Goal: Task Accomplishment & Management: Manage account settings

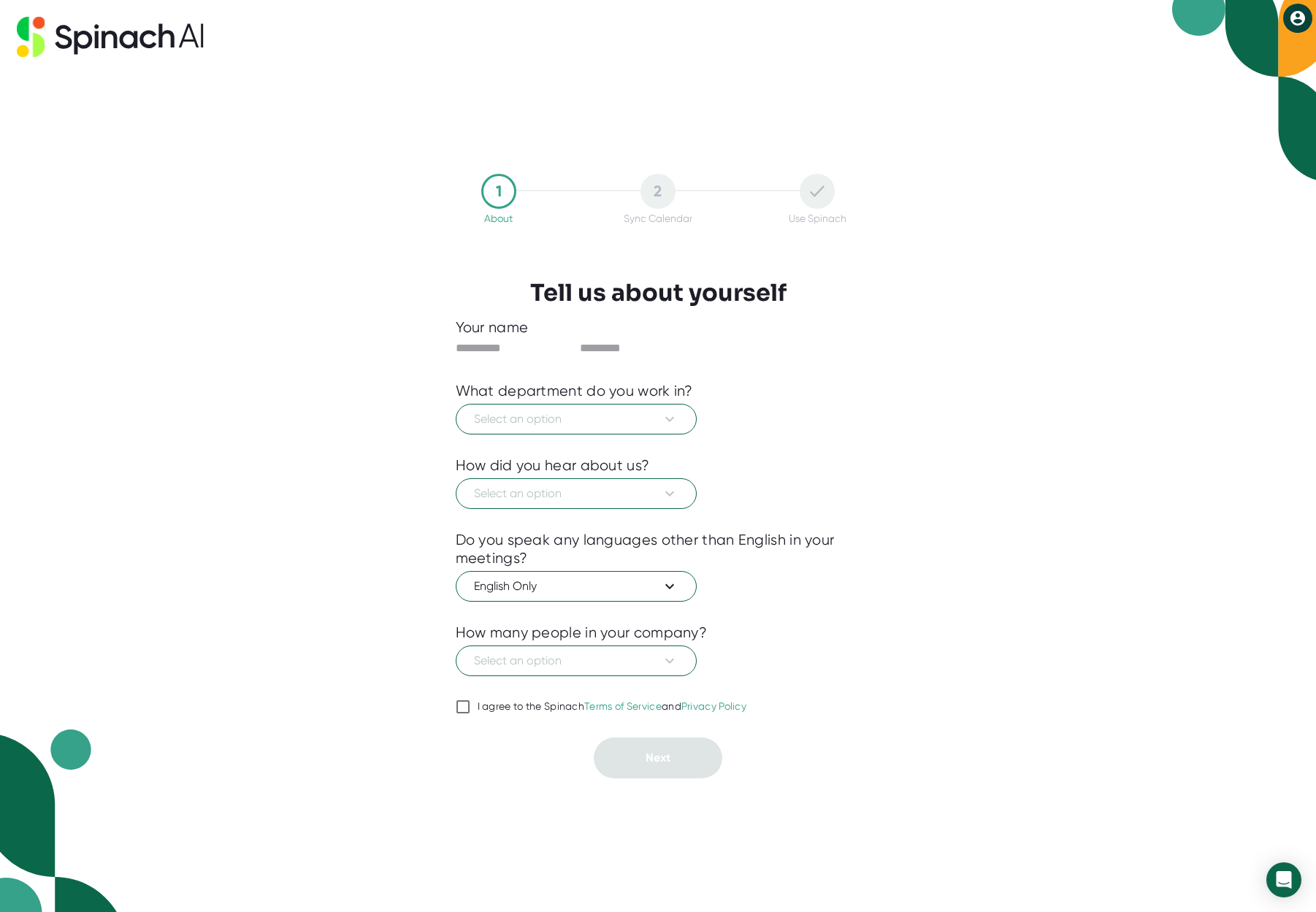
click at [1296, 20] on icon at bounding box center [1298, 18] width 18 height 18
click at [1246, 51] on b "Logout" at bounding box center [1241, 49] width 32 height 12
